Goal: Information Seeking & Learning: Learn about a topic

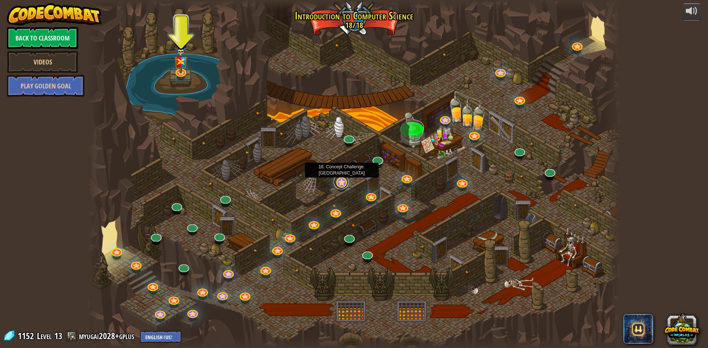
click at [345, 185] on link at bounding box center [340, 182] width 15 height 15
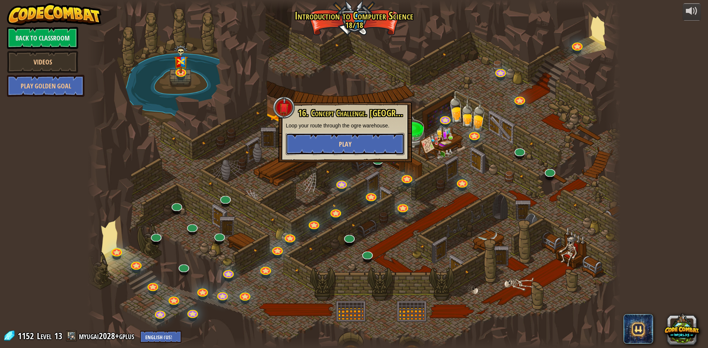
click at [371, 143] on button "Play" at bounding box center [345, 144] width 119 height 22
